Goal: Use online tool/utility: Utilize a website feature to perform a specific function

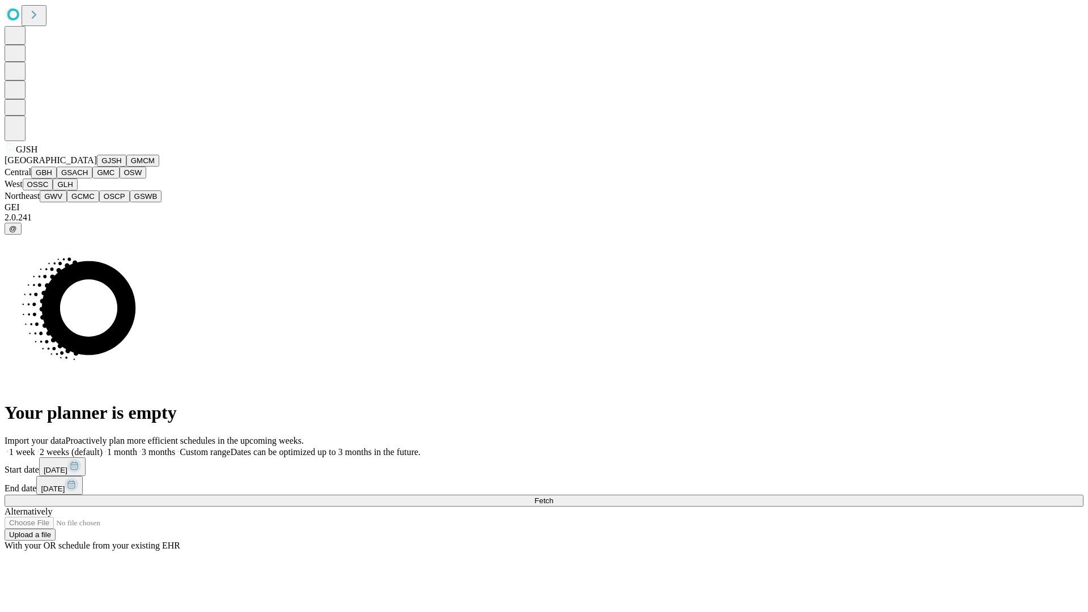
click at [97, 167] on button "GJSH" at bounding box center [111, 161] width 29 height 12
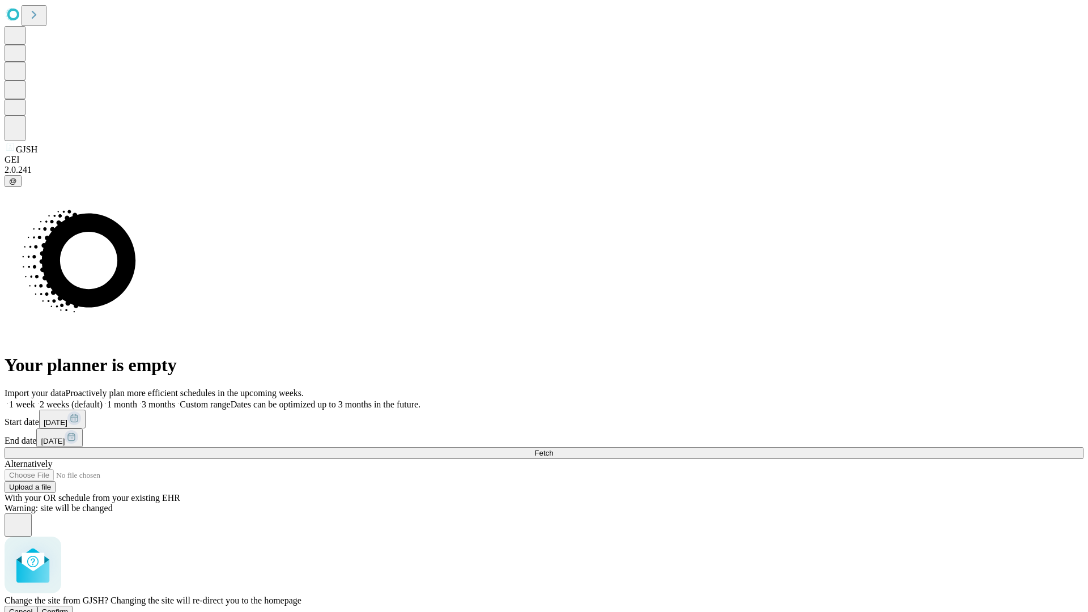
click at [69, 608] on span "Confirm" at bounding box center [55, 612] width 27 height 9
click at [137, 400] on label "1 month" at bounding box center [120, 405] width 35 height 10
click at [553, 449] on span "Fetch" at bounding box center [543, 453] width 19 height 9
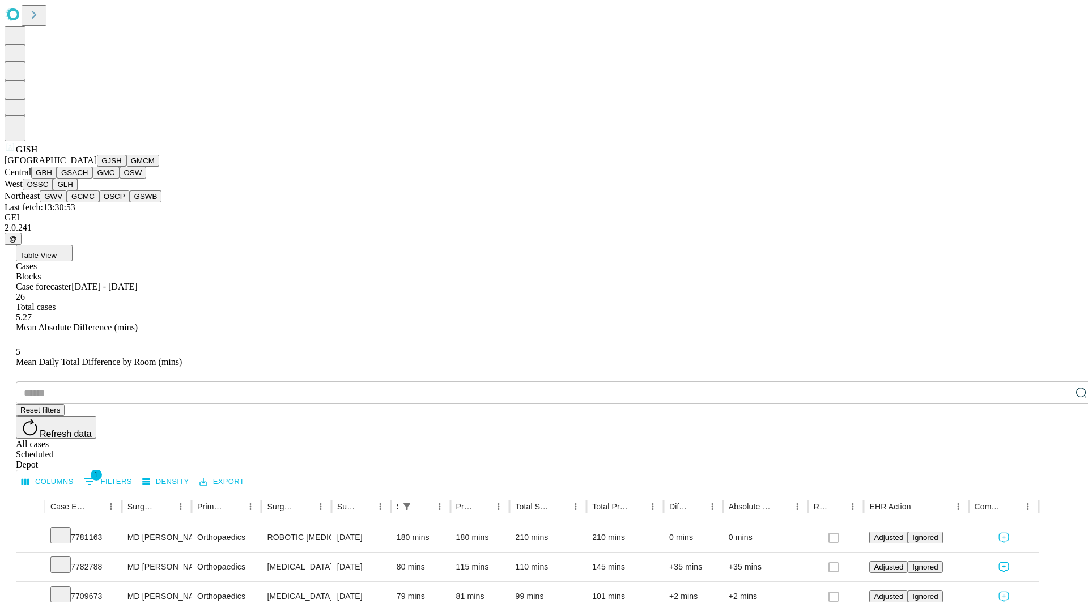
click at [126, 167] on button "GMCM" at bounding box center [142, 161] width 33 height 12
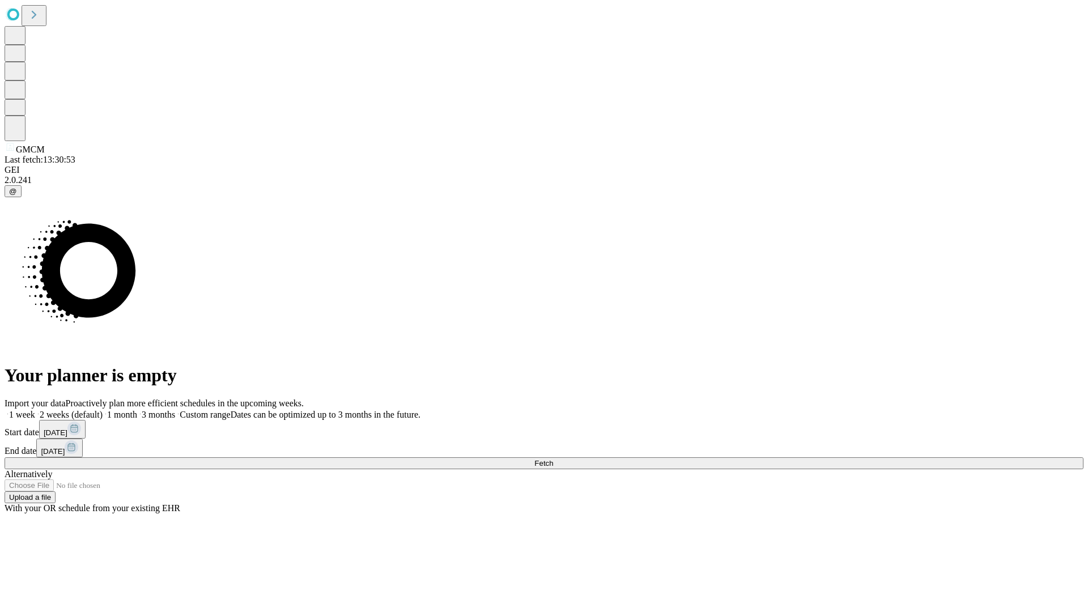
click at [137, 410] on label "1 month" at bounding box center [120, 415] width 35 height 10
click at [553, 459] on span "Fetch" at bounding box center [543, 463] width 19 height 9
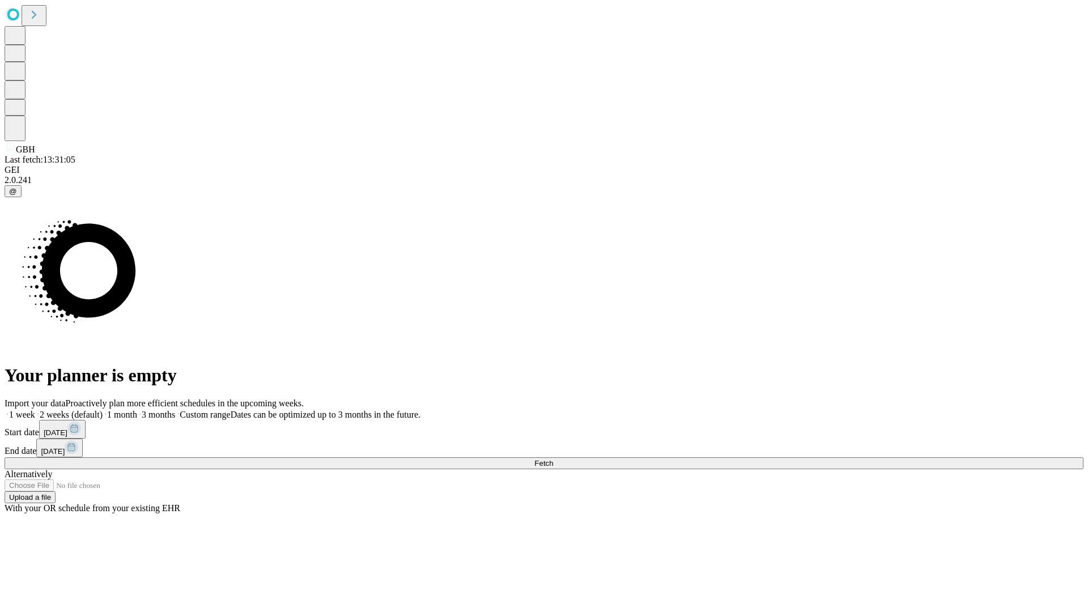
click at [137, 410] on label "1 month" at bounding box center [120, 415] width 35 height 10
click at [553, 459] on span "Fetch" at bounding box center [543, 463] width 19 height 9
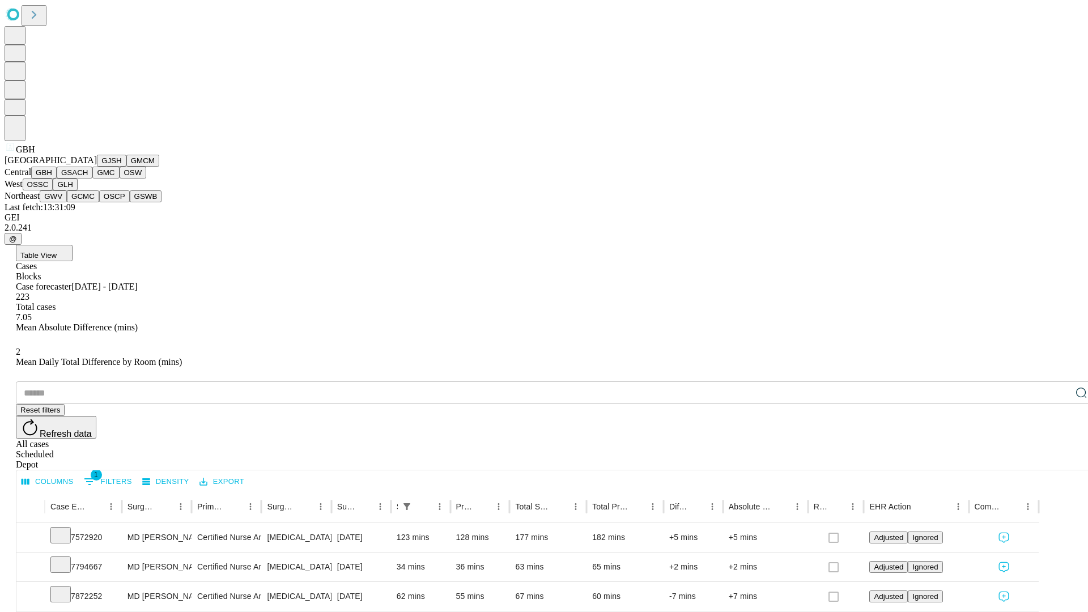
click at [88, 179] on button "GSACH" at bounding box center [75, 173] width 36 height 12
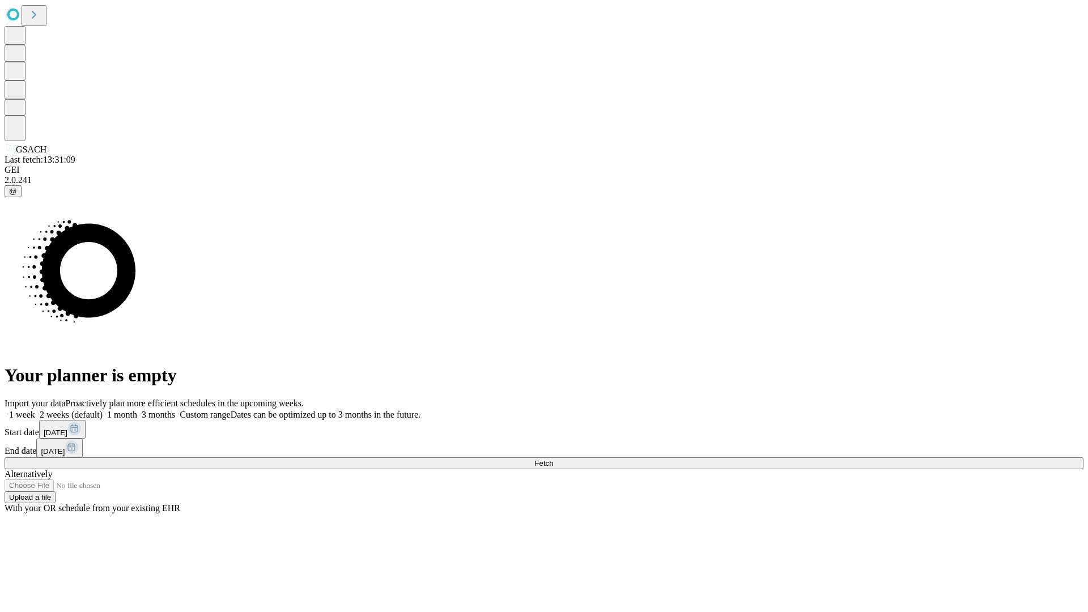
click at [137, 410] on label "1 month" at bounding box center [120, 415] width 35 height 10
click at [553, 459] on span "Fetch" at bounding box center [543, 463] width 19 height 9
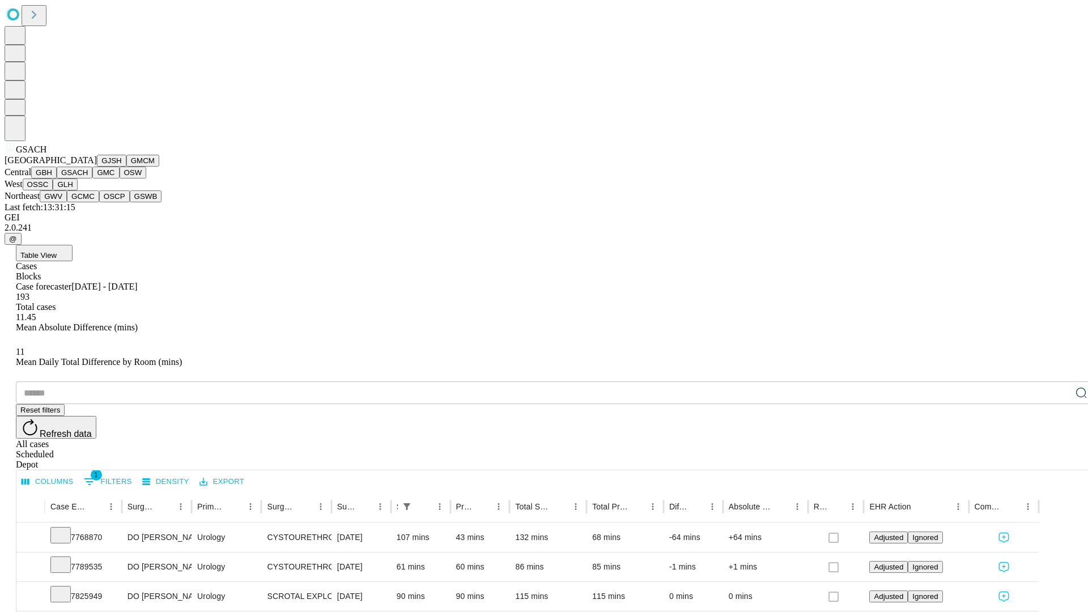
click at [92, 179] on button "GMC" at bounding box center [105, 173] width 27 height 12
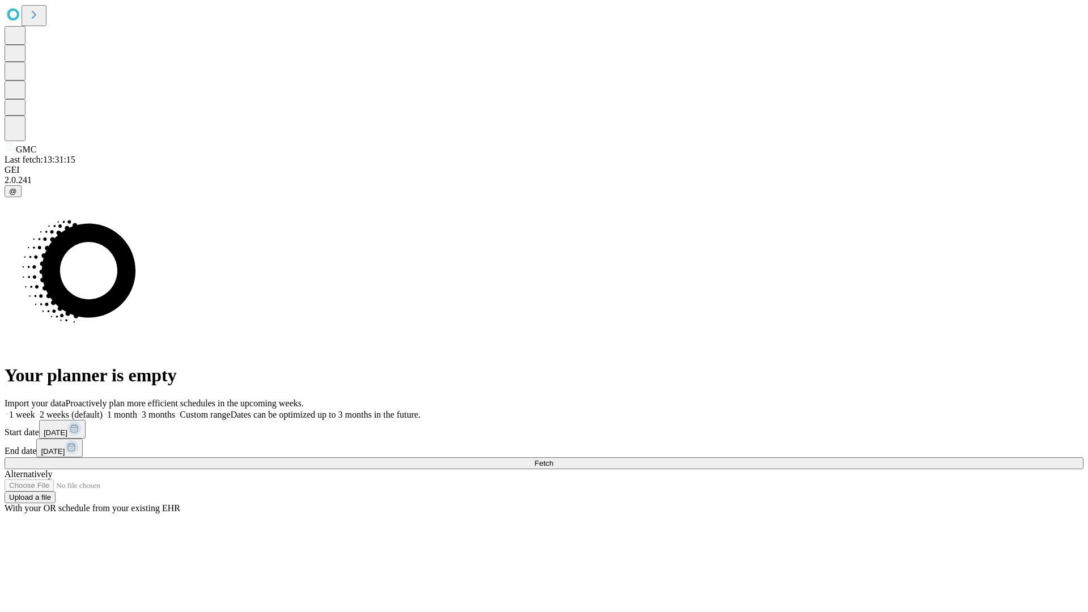
click at [137, 410] on label "1 month" at bounding box center [120, 415] width 35 height 10
click at [553, 459] on span "Fetch" at bounding box center [543, 463] width 19 height 9
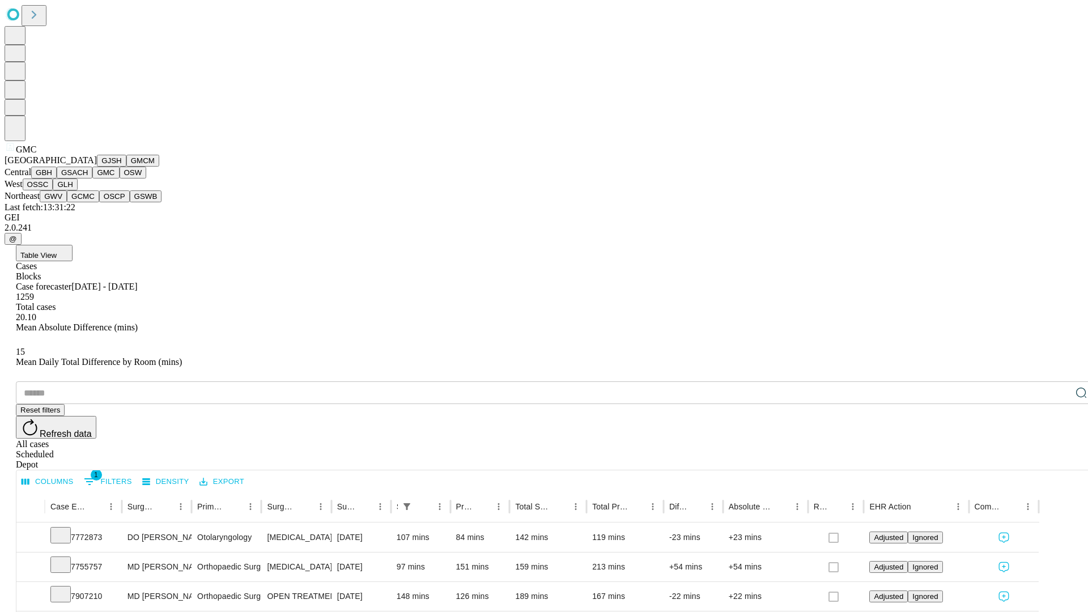
click at [120, 179] on button "OSW" at bounding box center [133, 173] width 27 height 12
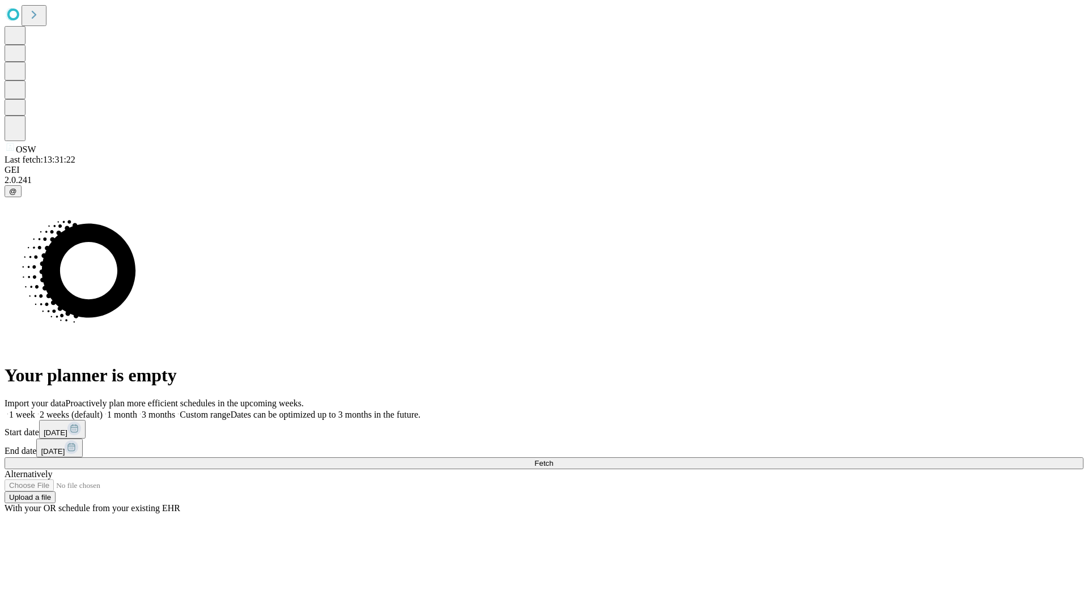
click at [137, 410] on label "1 month" at bounding box center [120, 415] width 35 height 10
click at [553, 459] on span "Fetch" at bounding box center [543, 463] width 19 height 9
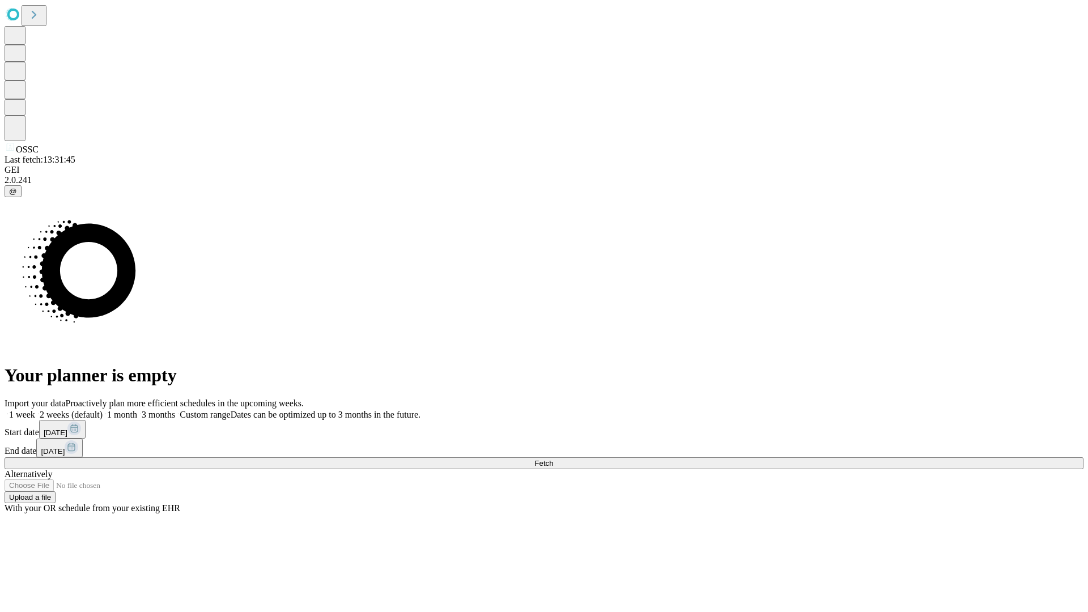
click at [137, 410] on label "1 month" at bounding box center [120, 415] width 35 height 10
click at [553, 459] on span "Fetch" at bounding box center [543, 463] width 19 height 9
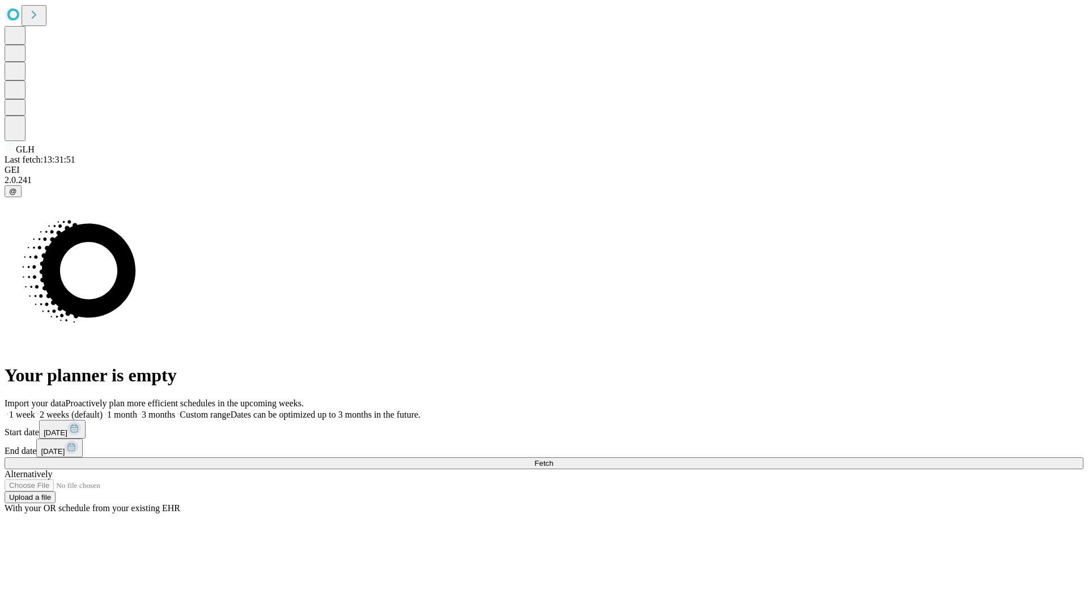
click at [137, 410] on label "1 month" at bounding box center [120, 415] width 35 height 10
click at [553, 459] on span "Fetch" at bounding box center [543, 463] width 19 height 9
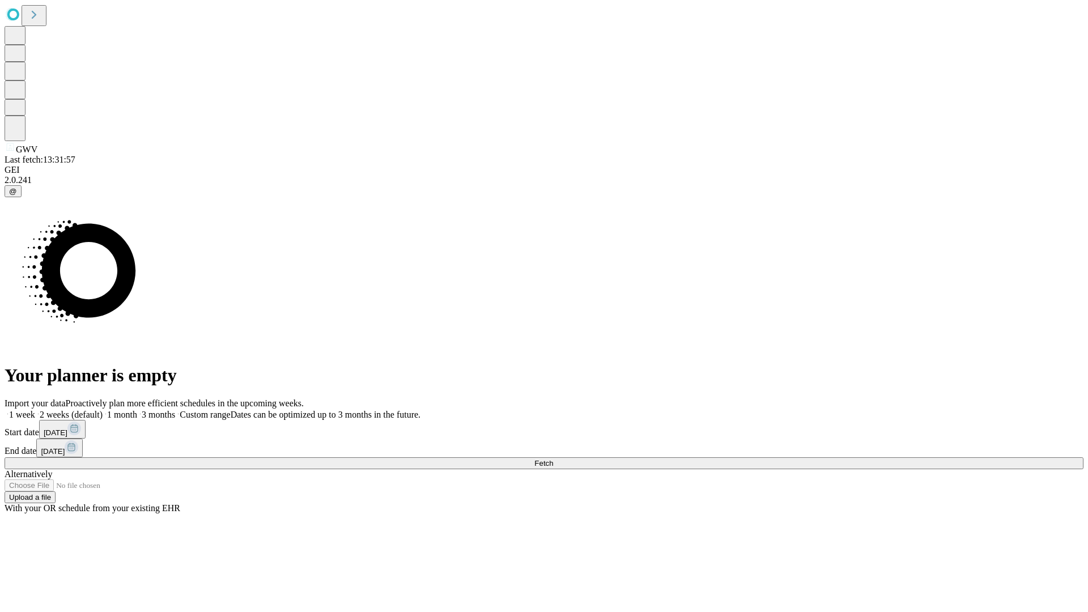
click at [553, 459] on span "Fetch" at bounding box center [543, 463] width 19 height 9
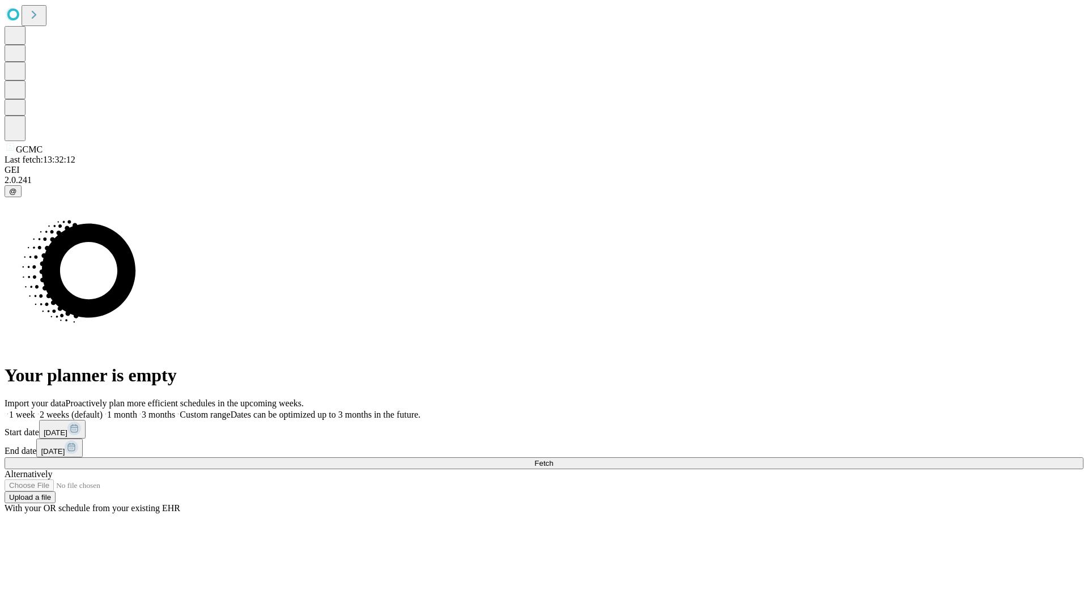
click at [553, 459] on span "Fetch" at bounding box center [543, 463] width 19 height 9
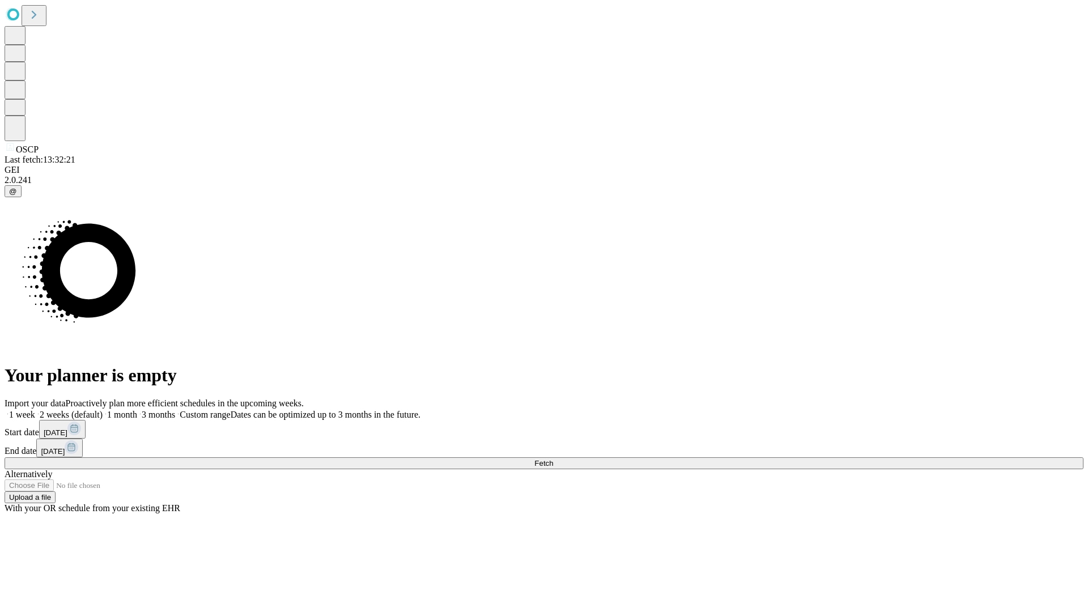
click at [137, 410] on label "1 month" at bounding box center [120, 415] width 35 height 10
click at [553, 459] on span "Fetch" at bounding box center [543, 463] width 19 height 9
click at [137, 410] on label "1 month" at bounding box center [120, 415] width 35 height 10
click at [553, 459] on span "Fetch" at bounding box center [543, 463] width 19 height 9
